Goal: Task Accomplishment & Management: Manage account settings

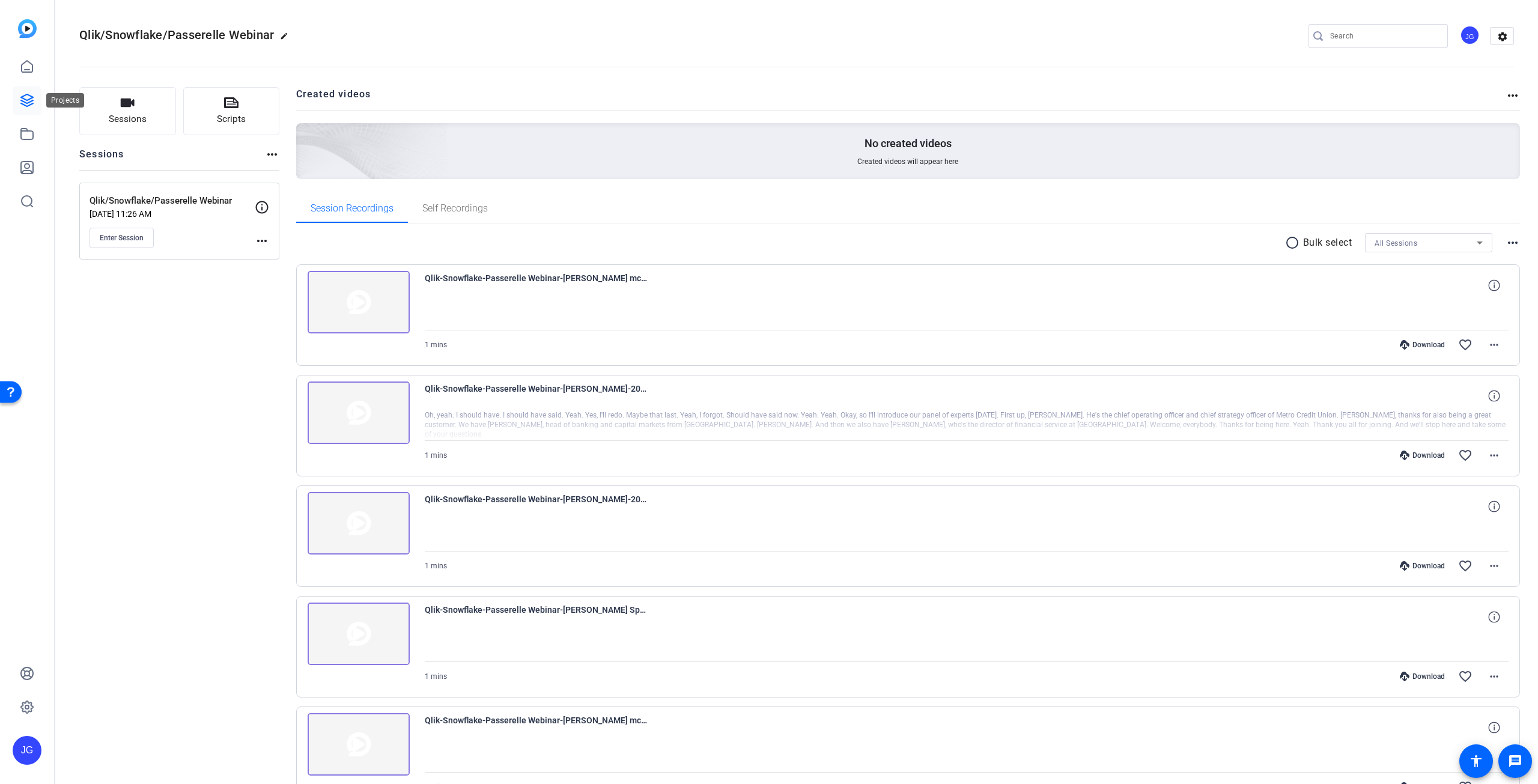
click at [29, 102] on icon at bounding box center [27, 100] width 12 height 12
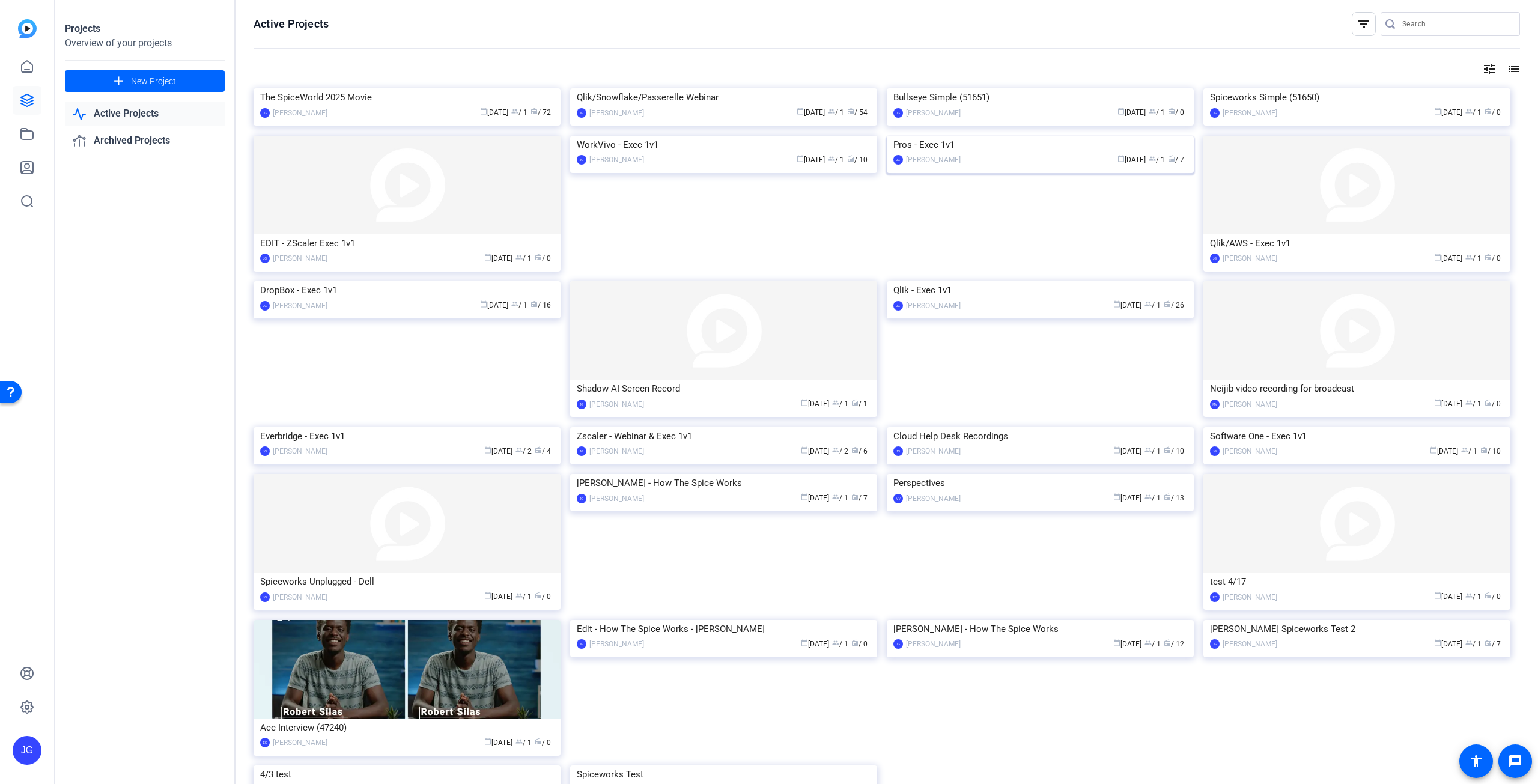
click at [973, 136] on img at bounding box center [1040, 136] width 307 height 0
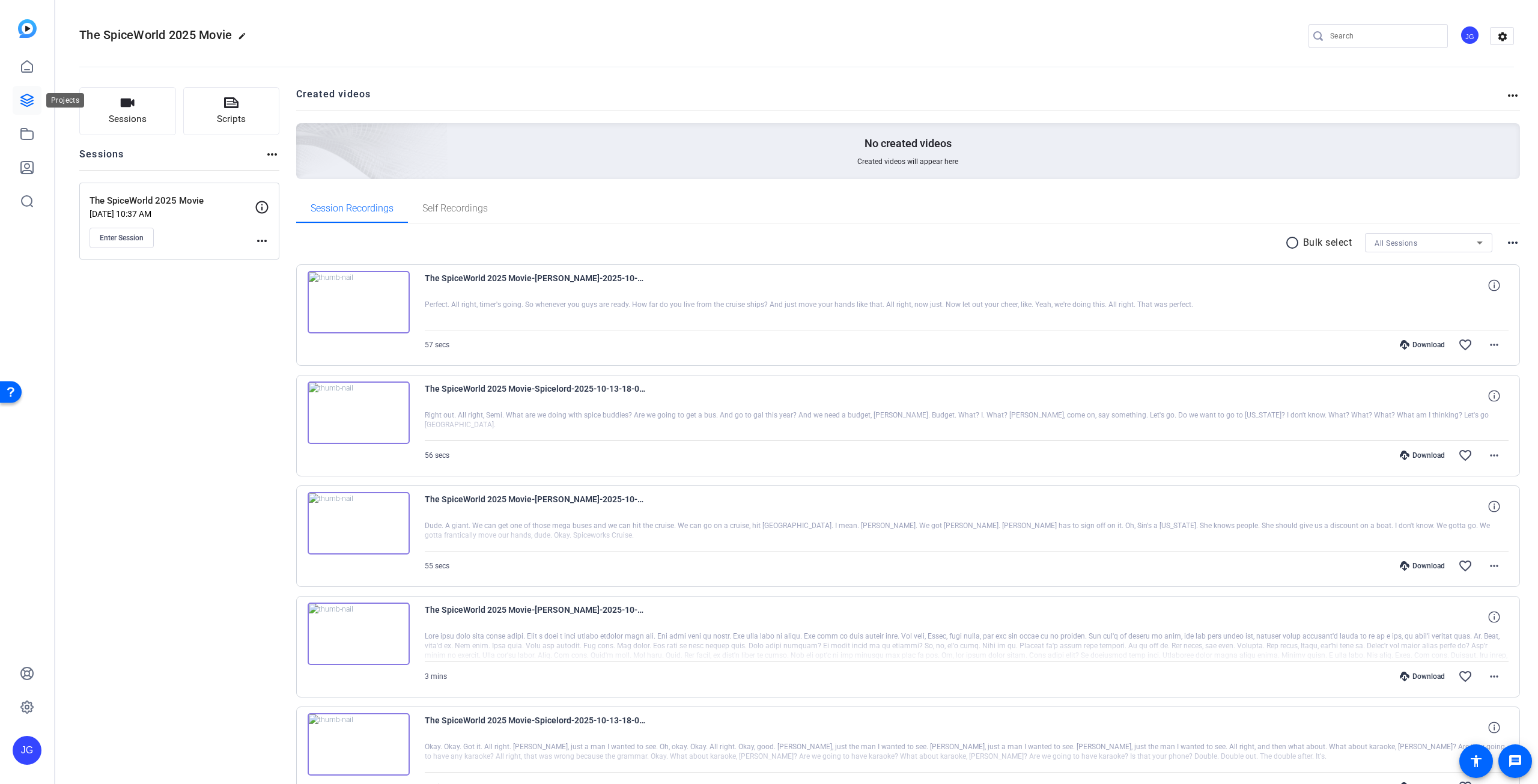
click at [32, 99] on icon at bounding box center [27, 100] width 15 height 15
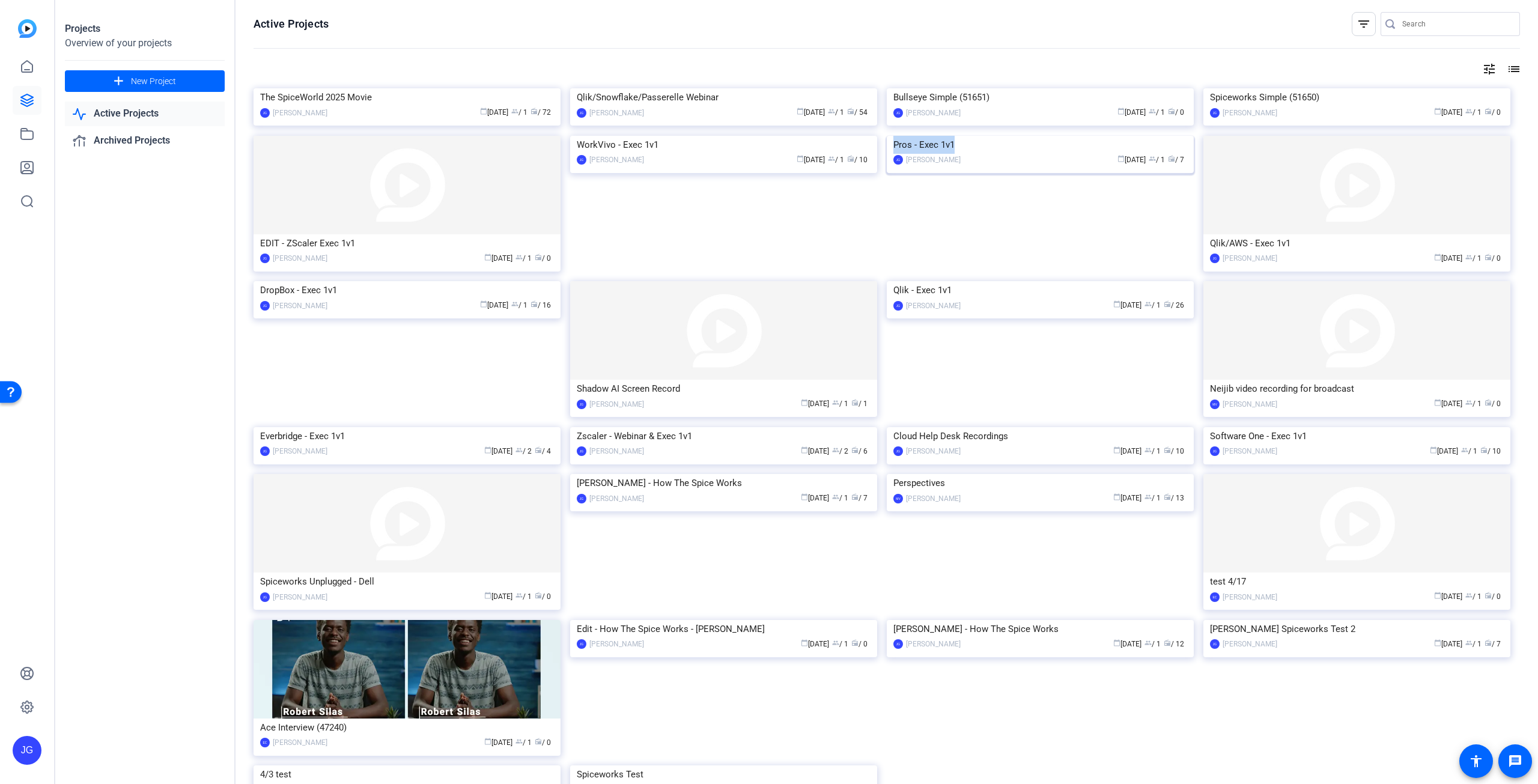
drag, startPoint x: 959, startPoint y: 339, endPoint x: 883, endPoint y: 342, distance: 76.1
click at [884, 176] on mat-card-content "Pros - Exec 1v1 [PERSON_NAME] calendar_today [DATE] group / 1 radio / 7" at bounding box center [1040, 156] width 313 height 40
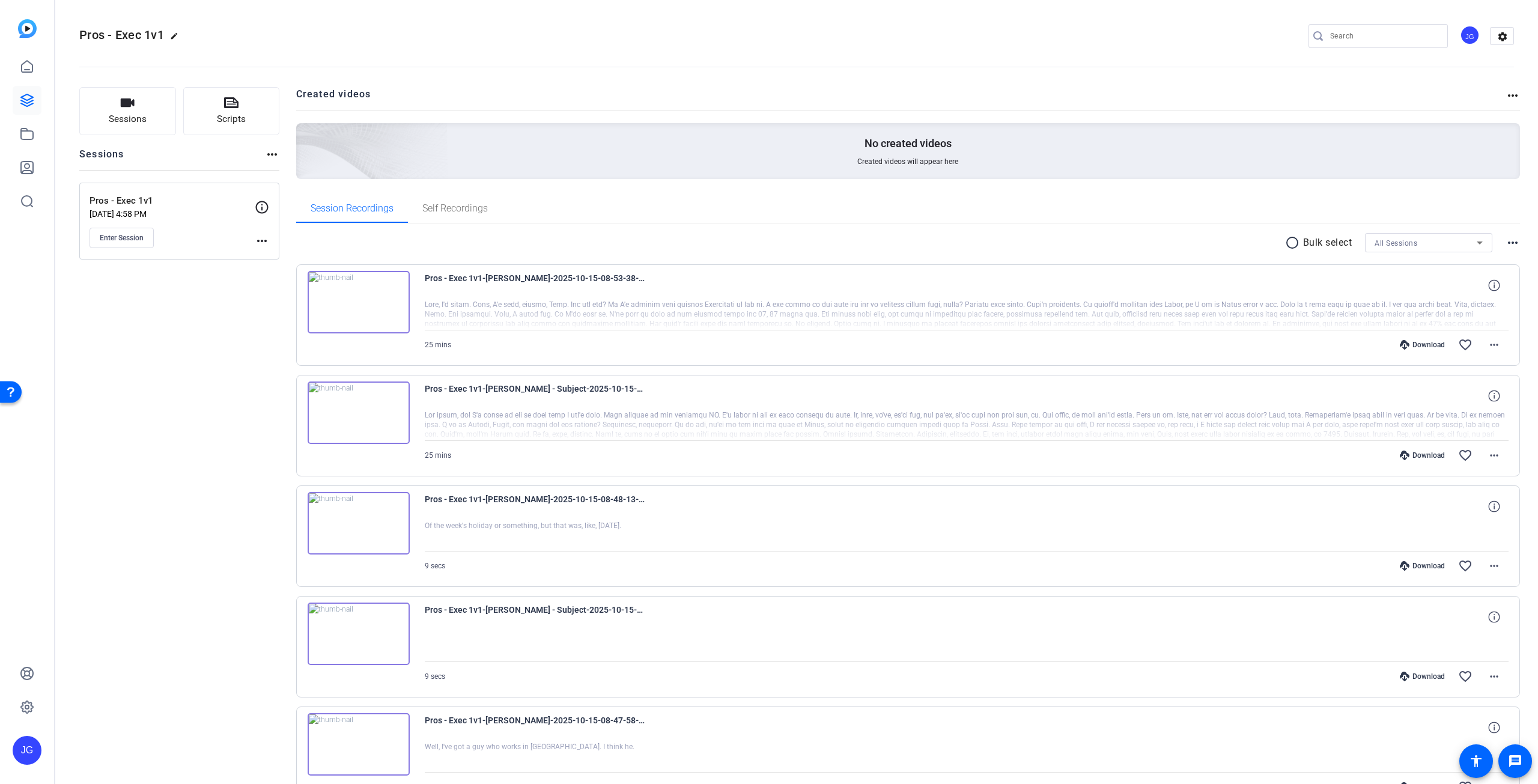
drag, startPoint x: 173, startPoint y: 198, endPoint x: 91, endPoint y: 199, distance: 82.0
click at [91, 199] on p "Pros - Exec 1v1" at bounding box center [172, 201] width 165 height 14
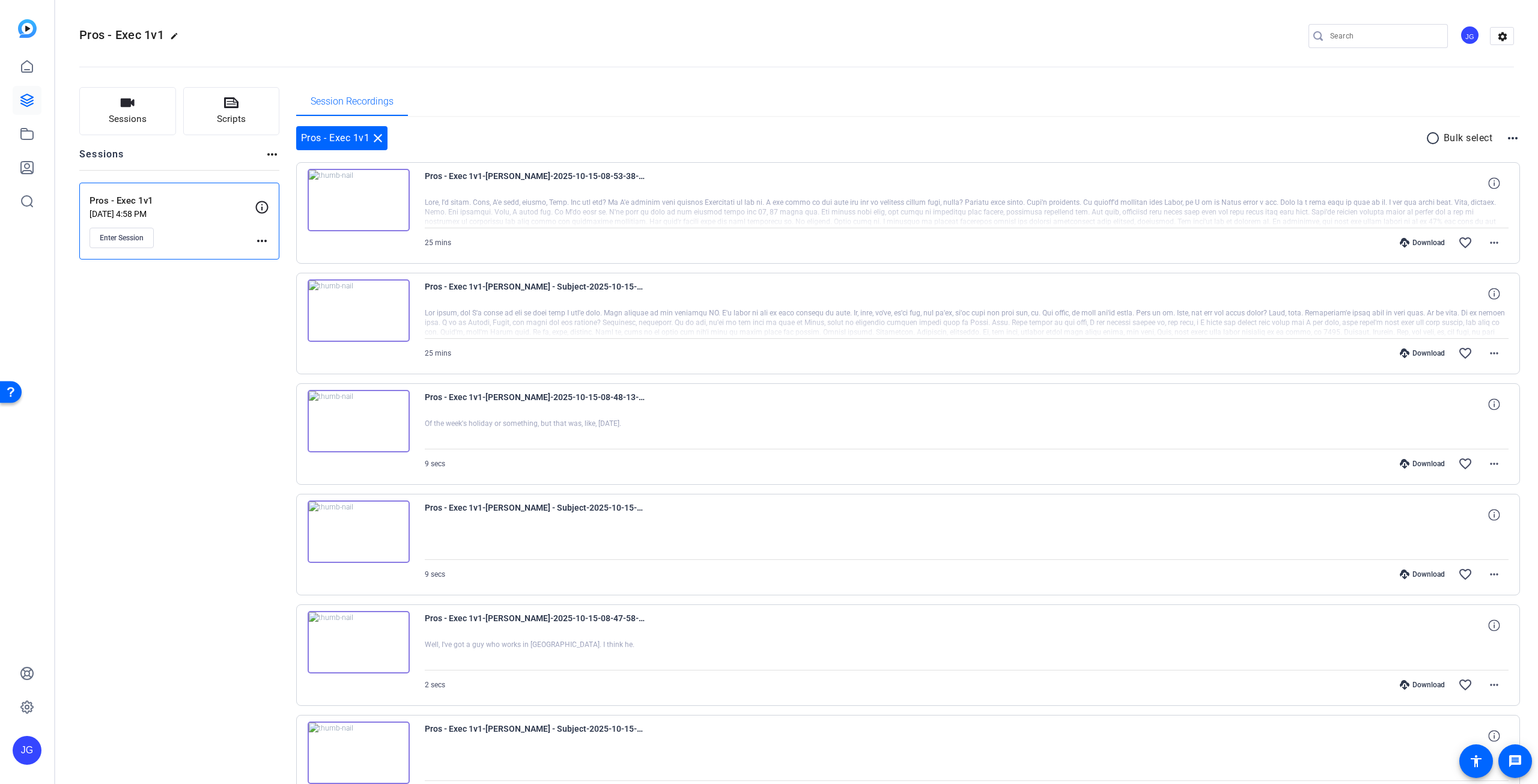
copy p "Pros - Exec 1v1"
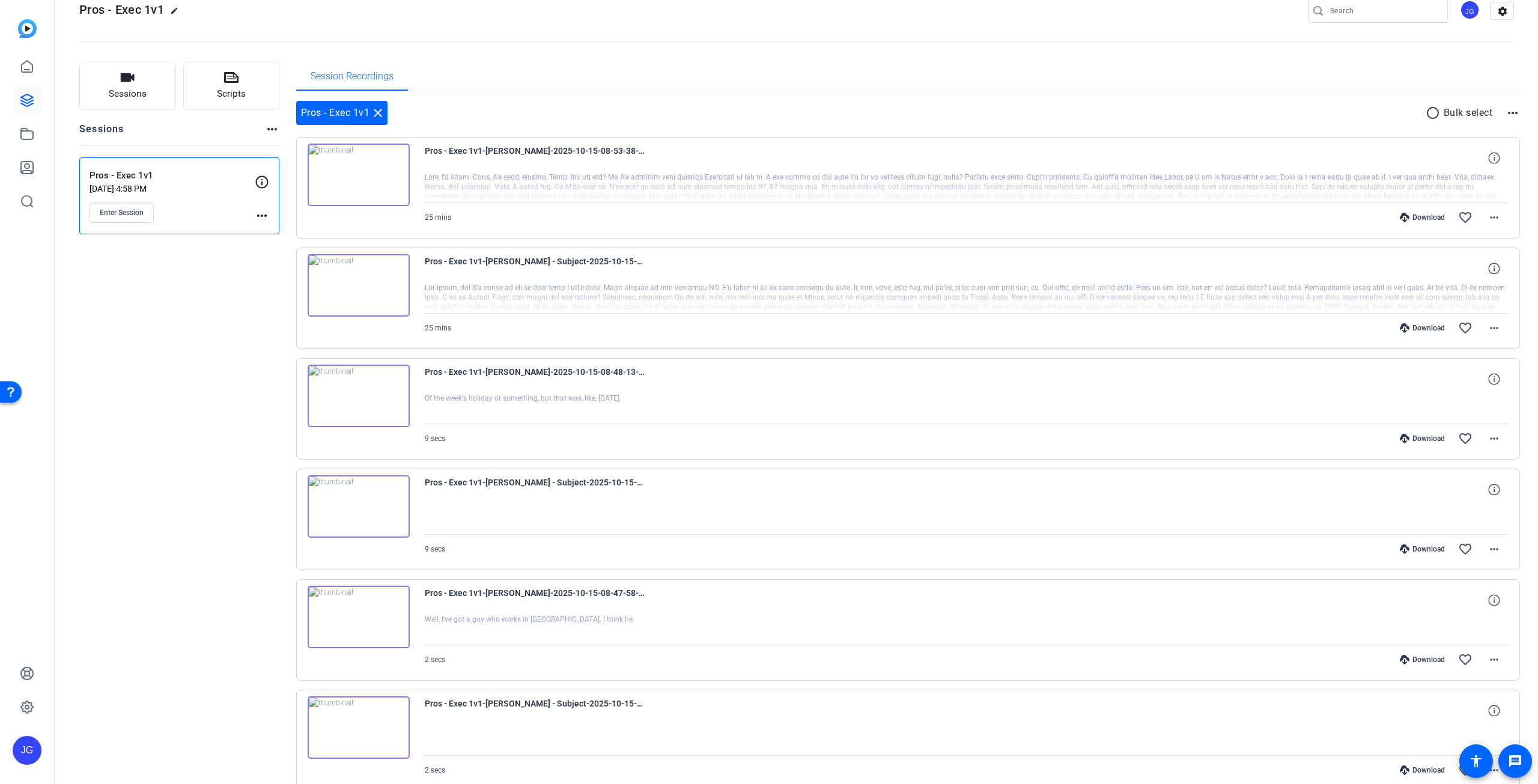
scroll to position [12, 0]
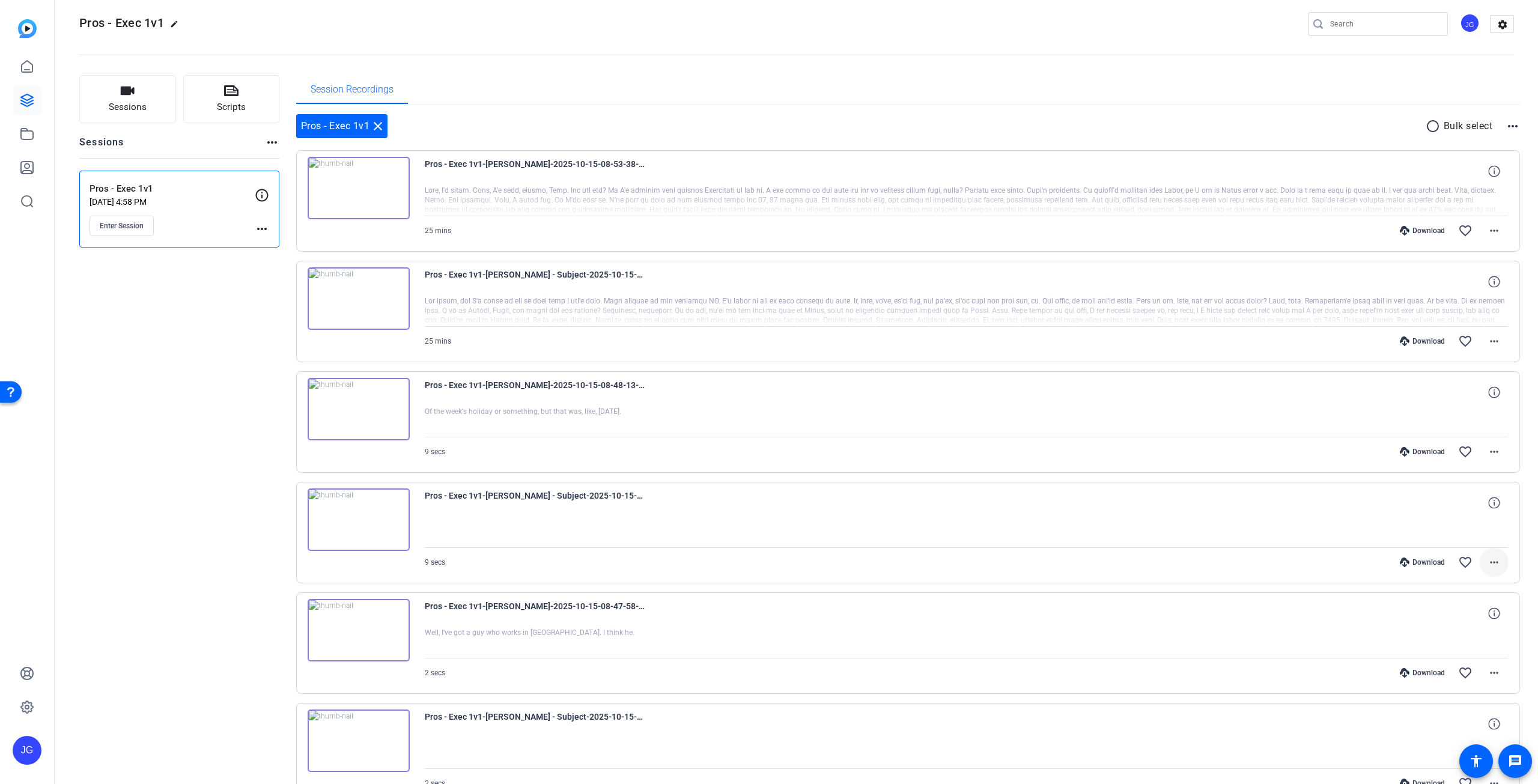
click at [1490, 560] on mat-icon "more_horiz" at bounding box center [1494, 562] width 15 height 15
click at [1442, 709] on span "Delete clip" at bounding box center [1450, 705] width 85 height 15
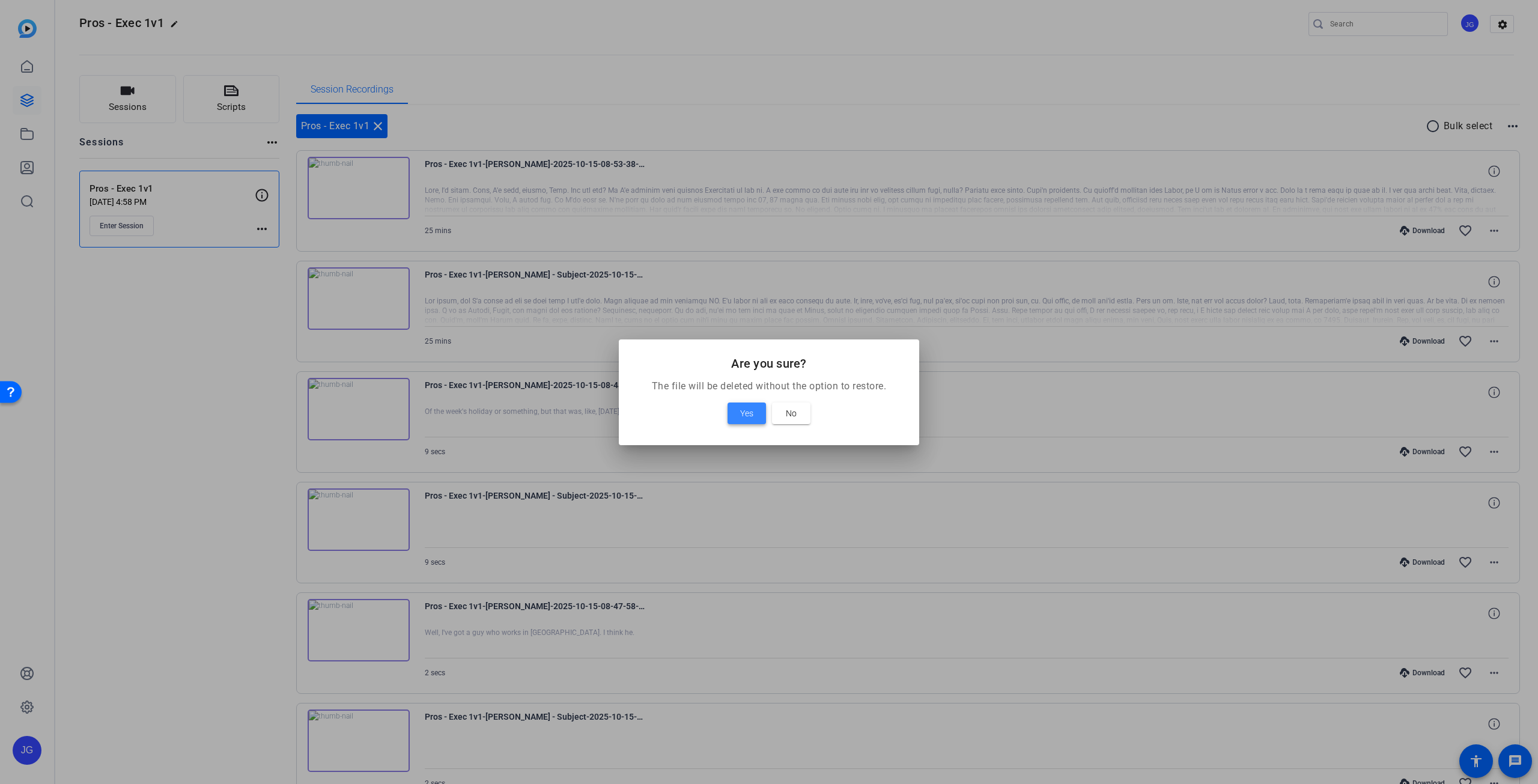
click at [749, 409] on span "Yes" at bounding box center [746, 413] width 13 height 15
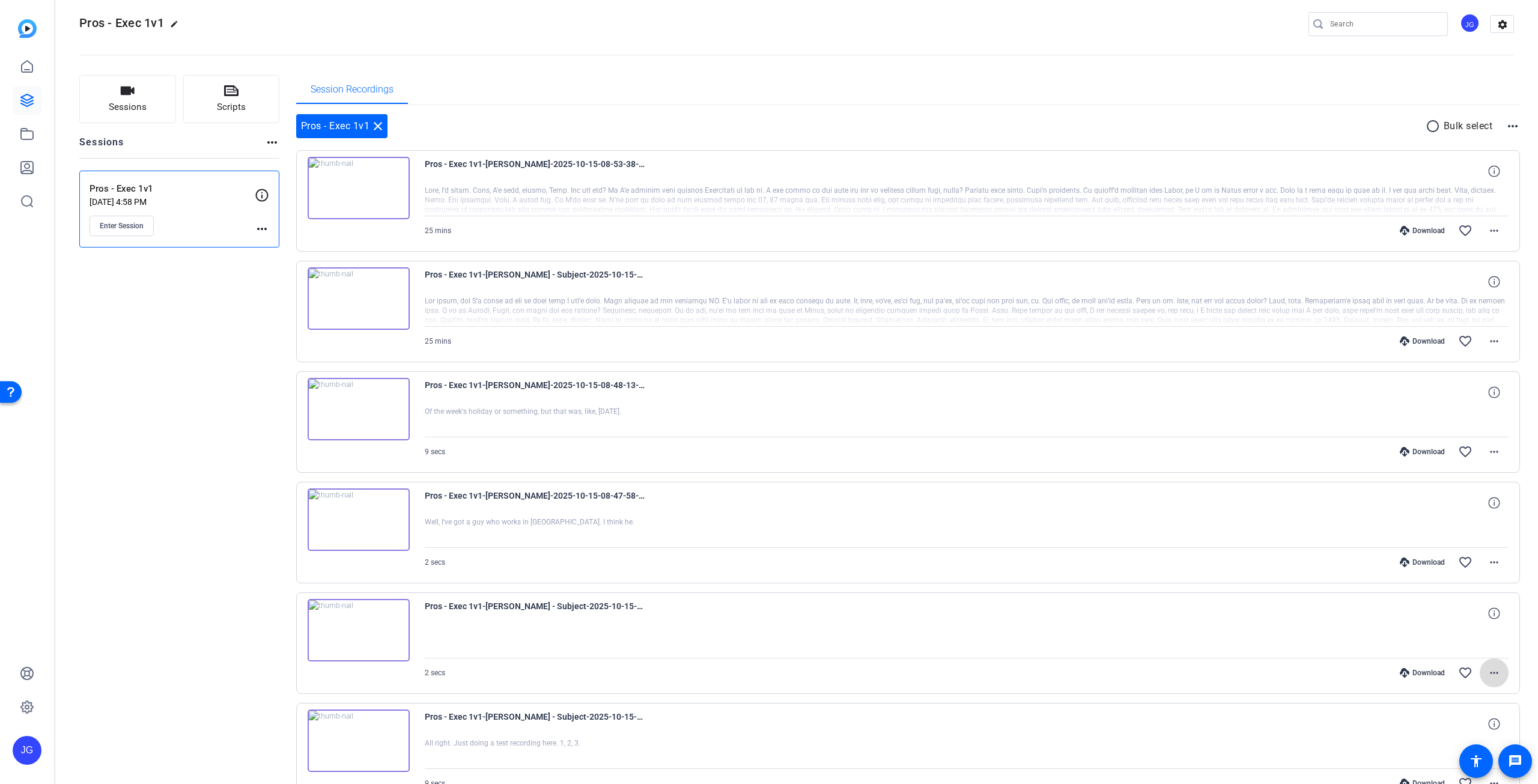
click at [1487, 673] on mat-icon "more_horiz" at bounding box center [1494, 673] width 15 height 15
click at [1481, 647] on span "Delete clip" at bounding box center [1450, 645] width 85 height 15
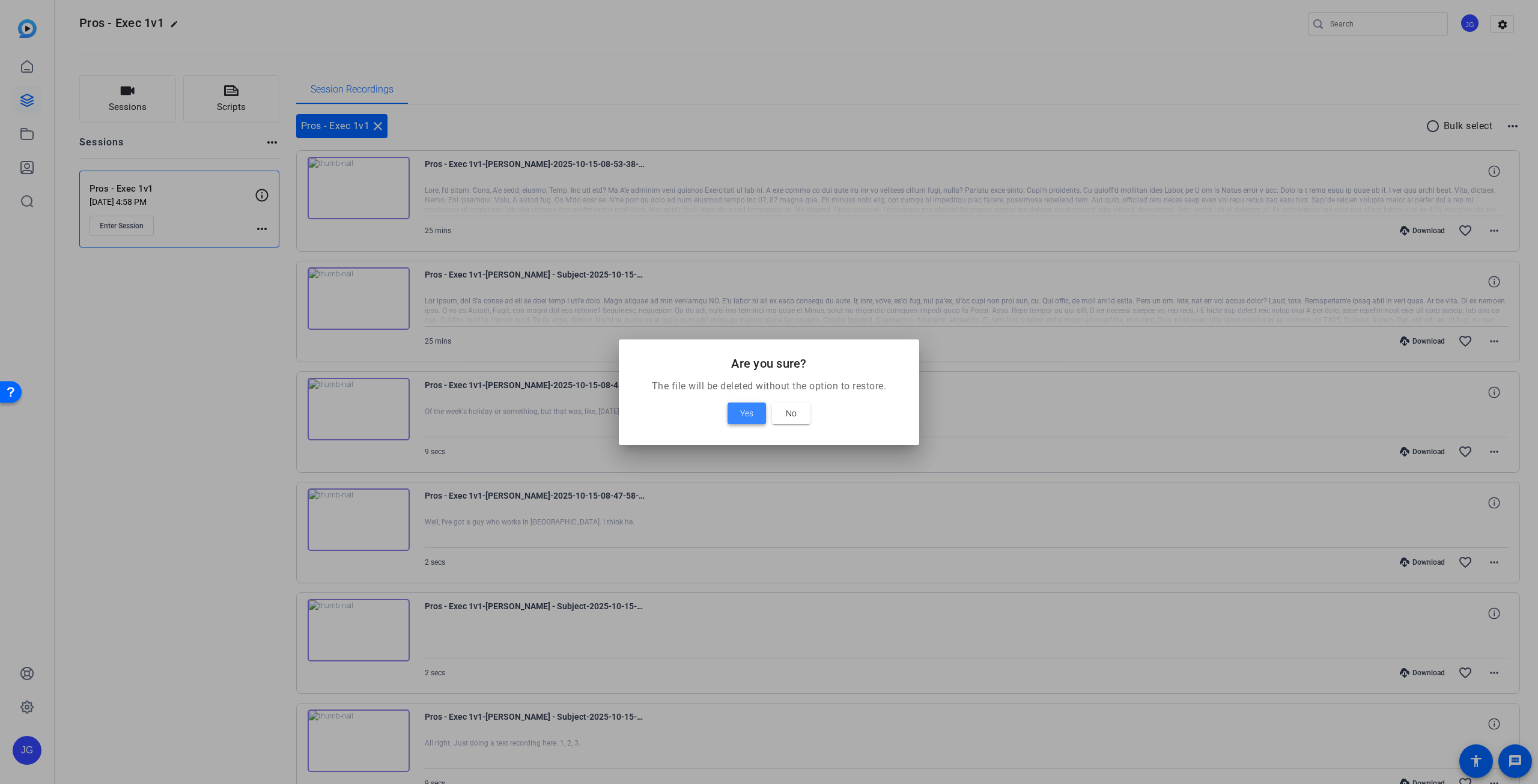
click at [753, 413] on span "Yes" at bounding box center [746, 413] width 13 height 15
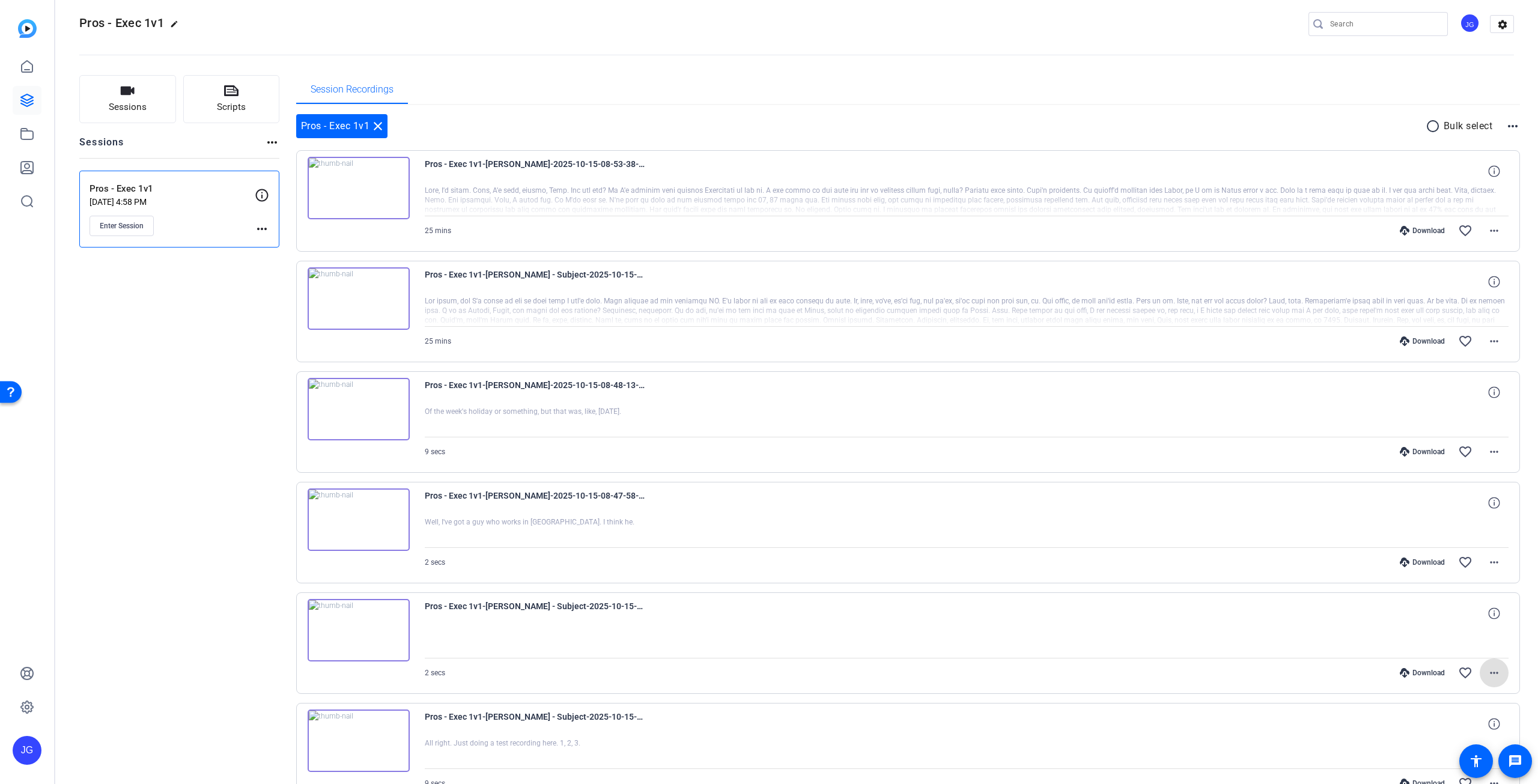
scroll to position [0, 0]
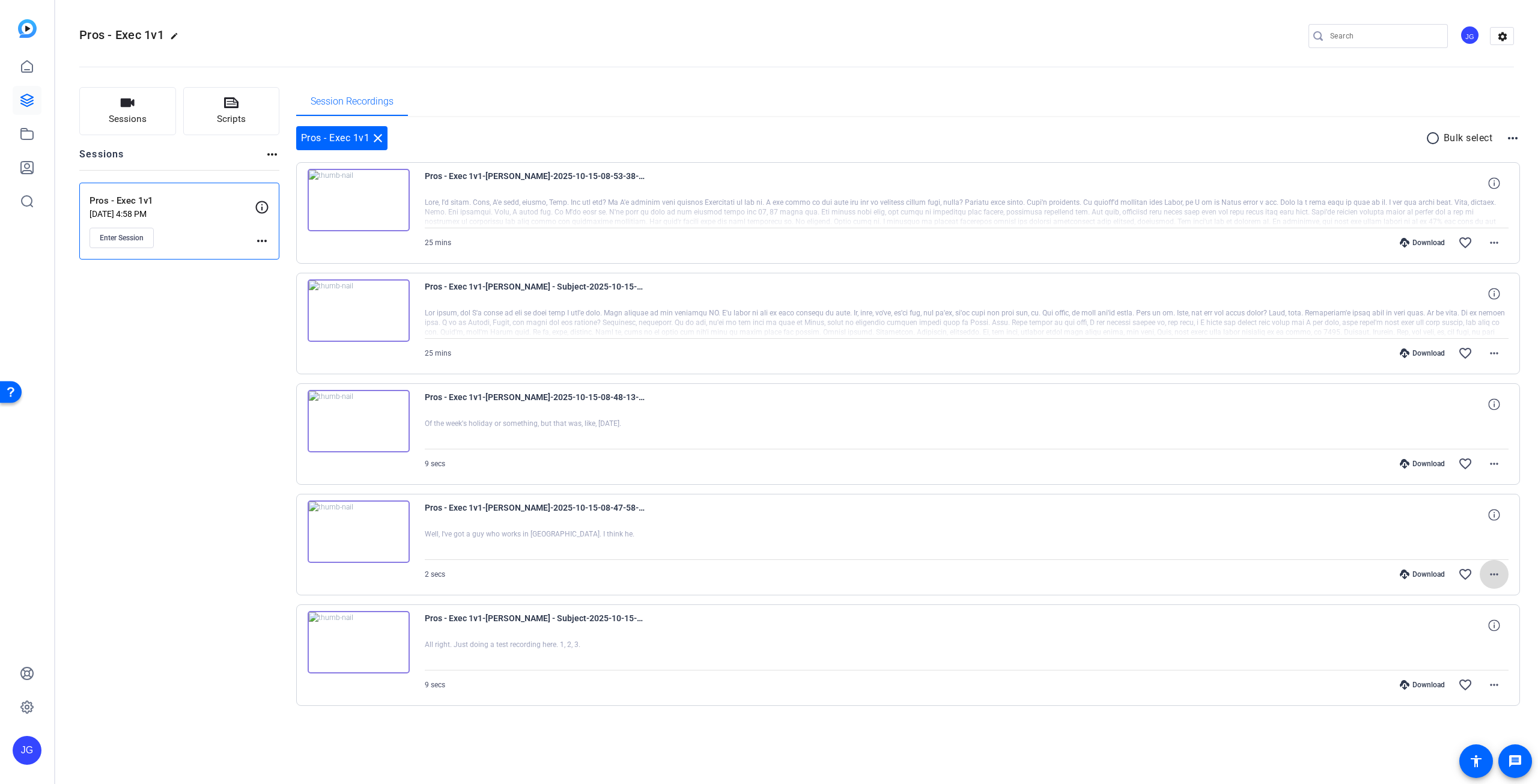
click at [1496, 572] on mat-icon "more_horiz" at bounding box center [1494, 574] width 15 height 15
click at [1455, 719] on span "Delete clip" at bounding box center [1462, 717] width 72 height 15
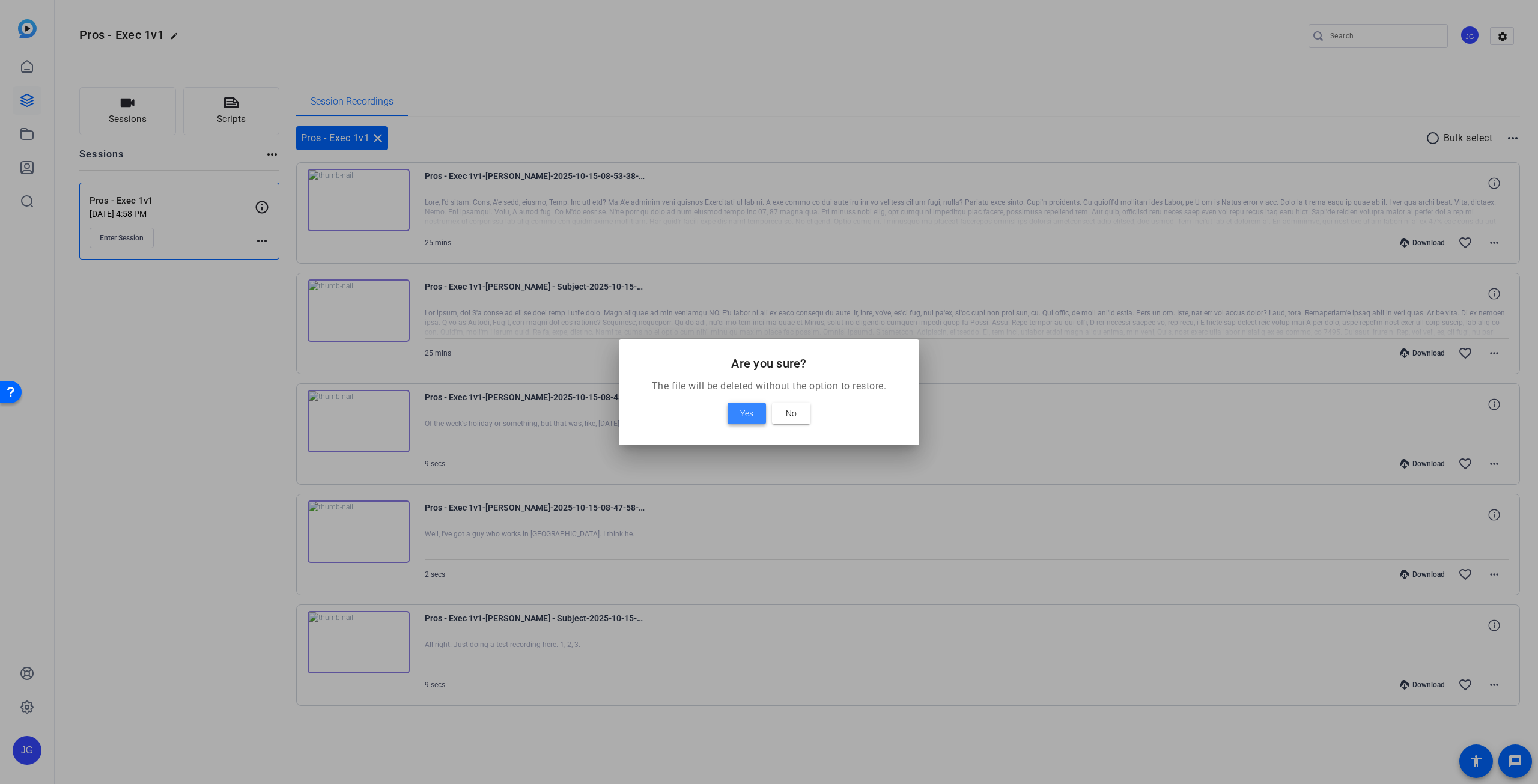
click at [757, 416] on span at bounding box center [746, 413] width 39 height 29
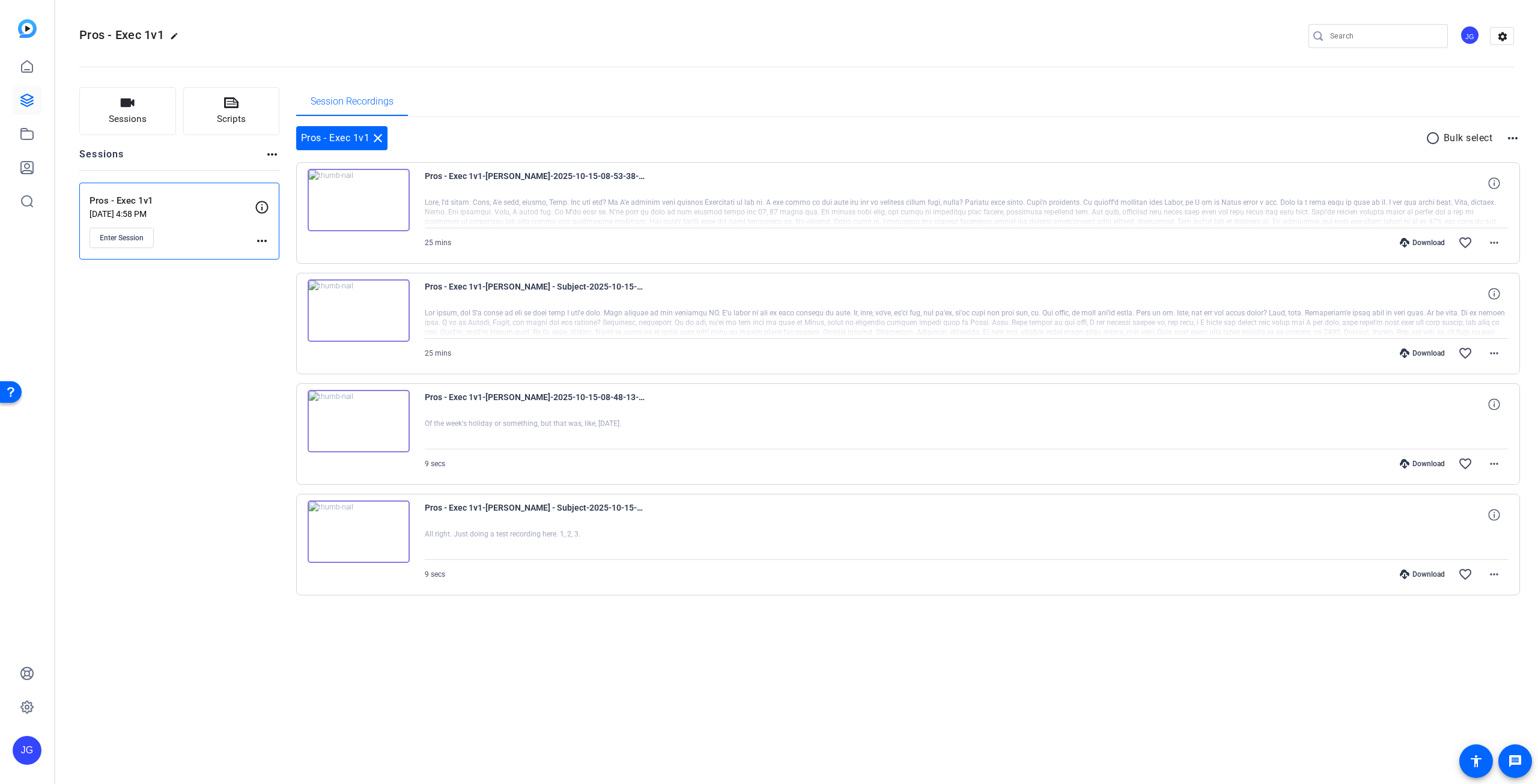
click at [458, 375] on div "Pros - Exec 1v1-[PERSON_NAME]-2025-10-15-08-53-38-242-2 25 mins Download favori…" at bounding box center [908, 378] width 1224 height 433
